Goal: Information Seeking & Learning: Learn about a topic

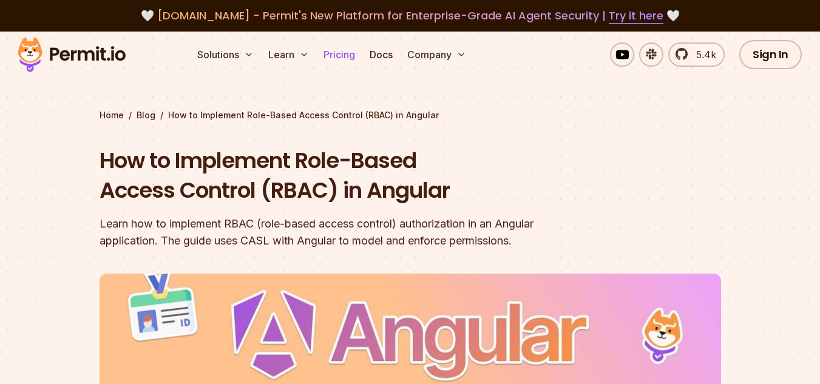
click at [342, 63] on link "Pricing" at bounding box center [339, 55] width 41 height 24
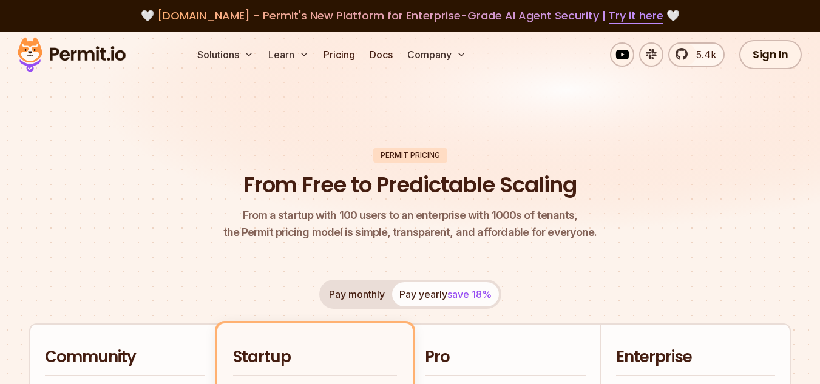
click at [340, 301] on button "Pay monthly" at bounding box center [357, 294] width 70 height 24
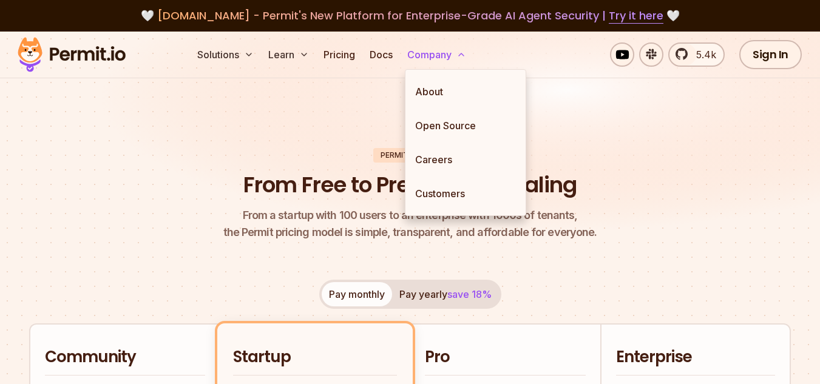
click at [449, 60] on button "Company" at bounding box center [437, 55] width 69 height 24
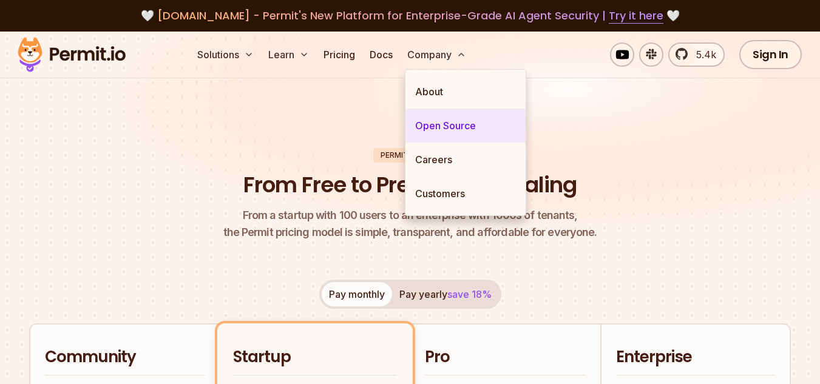
click at [434, 127] on link "Open Source" at bounding box center [466, 126] width 120 height 34
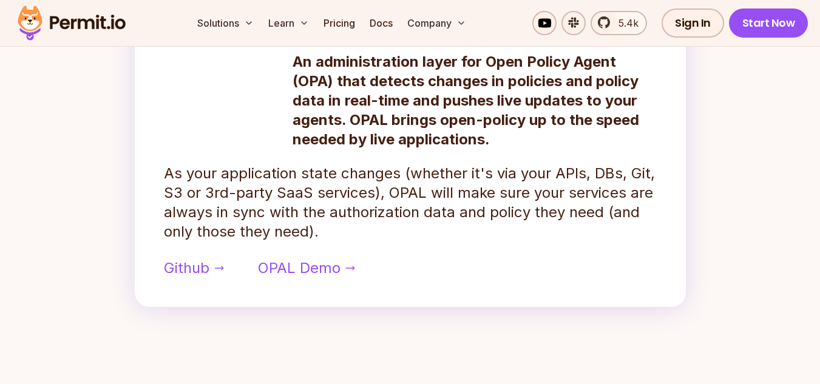
scroll to position [642, 0]
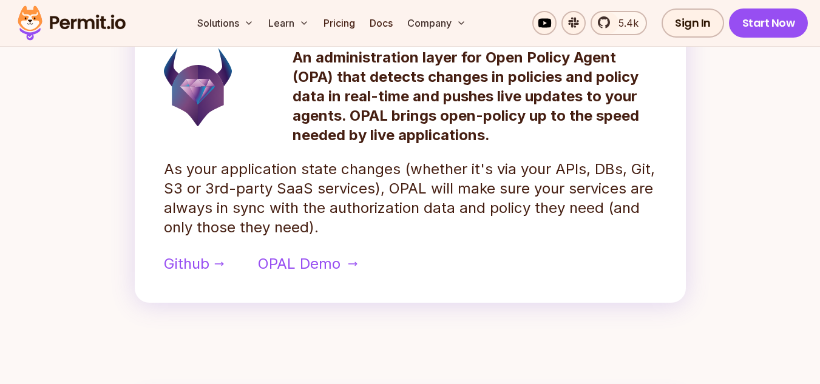
click at [317, 268] on span "OPAL Demo" at bounding box center [299, 263] width 83 height 19
click at [195, 261] on span "Github" at bounding box center [187, 263] width 46 height 19
